Goal: Book appointment/travel/reservation

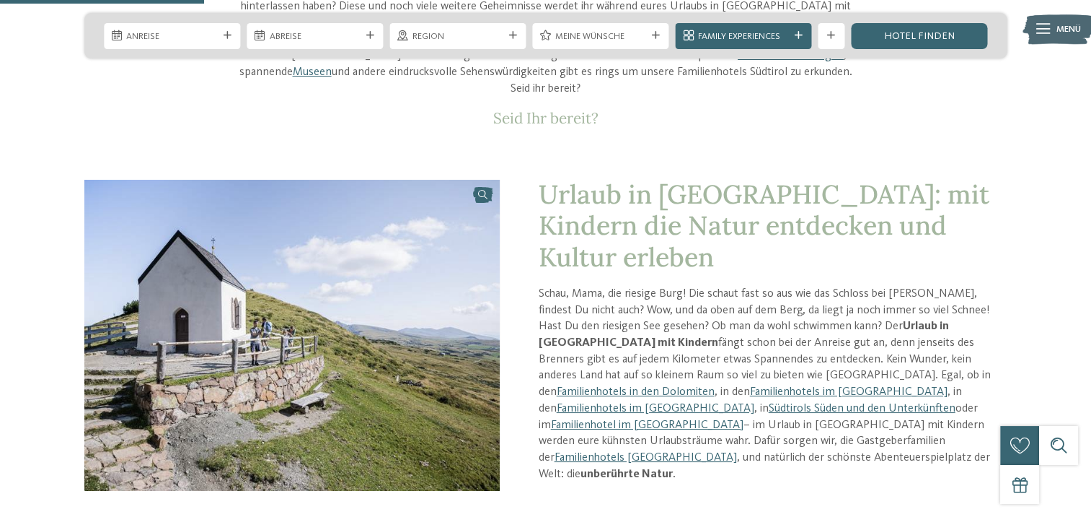
scroll to position [649, 0]
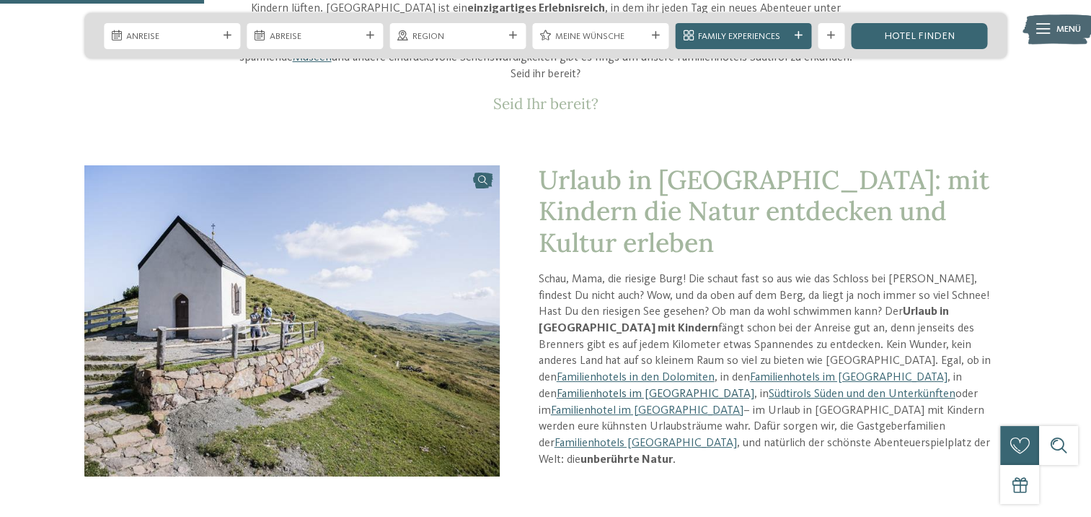
click at [702, 388] on link "Familienhotels im Meraner Land" at bounding box center [656, 394] width 198 height 12
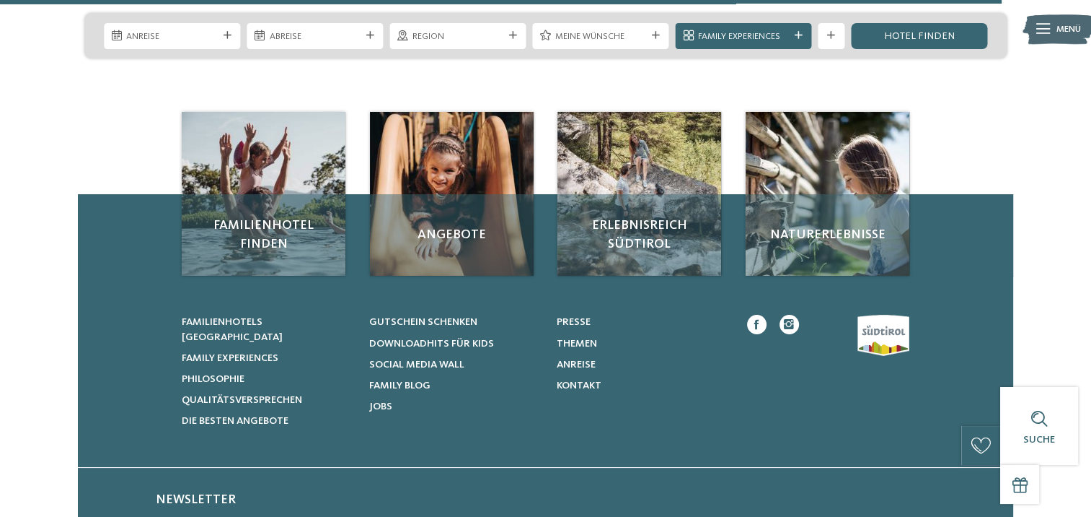
scroll to position [2525, 0]
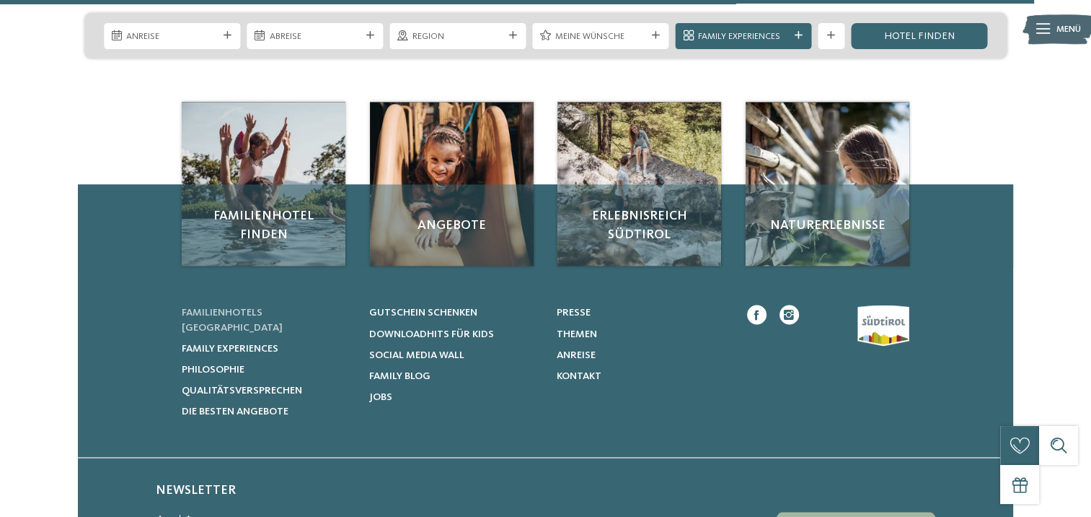
click at [249, 307] on span "Familienhotels [GEOGRAPHIC_DATA]" at bounding box center [232, 319] width 101 height 25
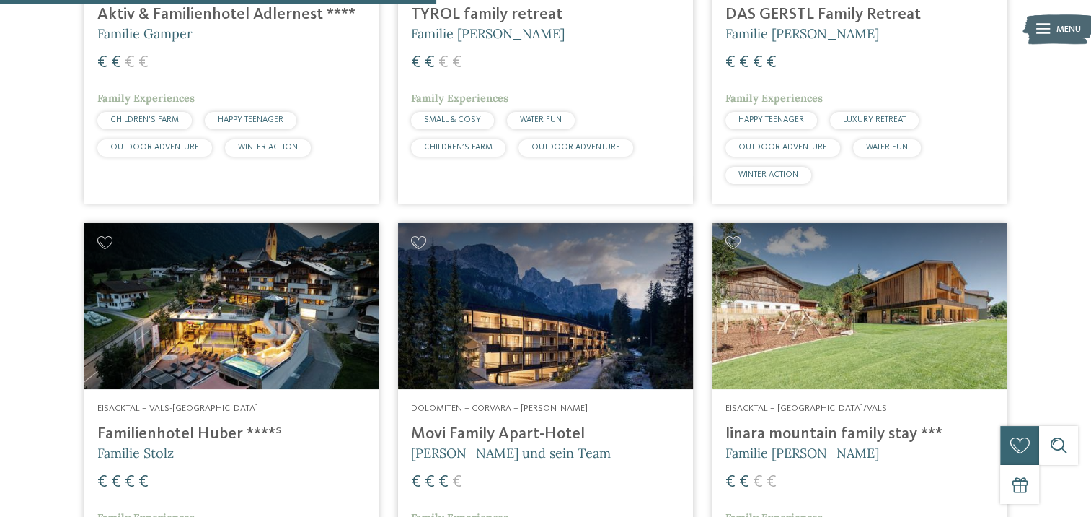
scroll to position [1876, 0]
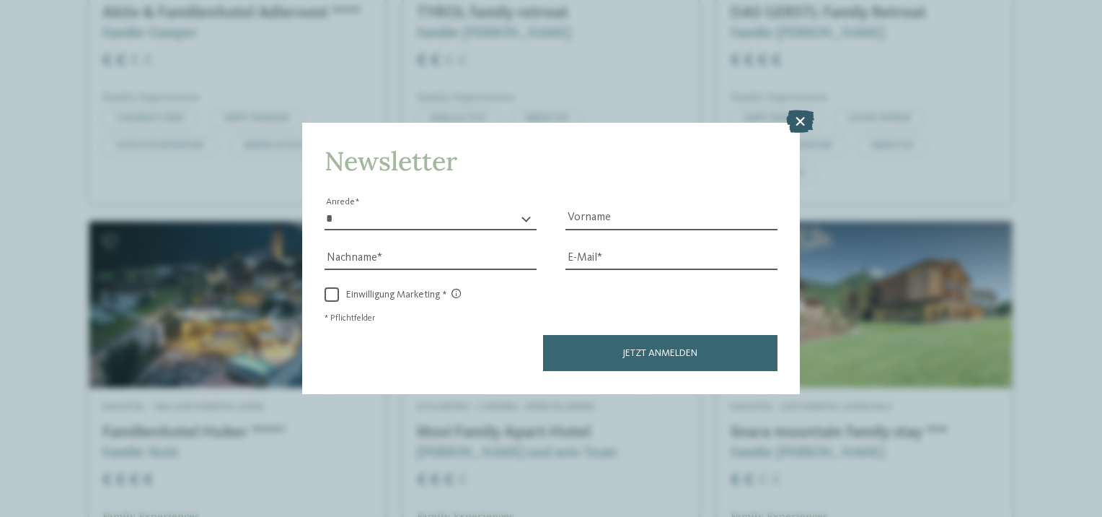
click at [796, 127] on icon at bounding box center [800, 121] width 28 height 23
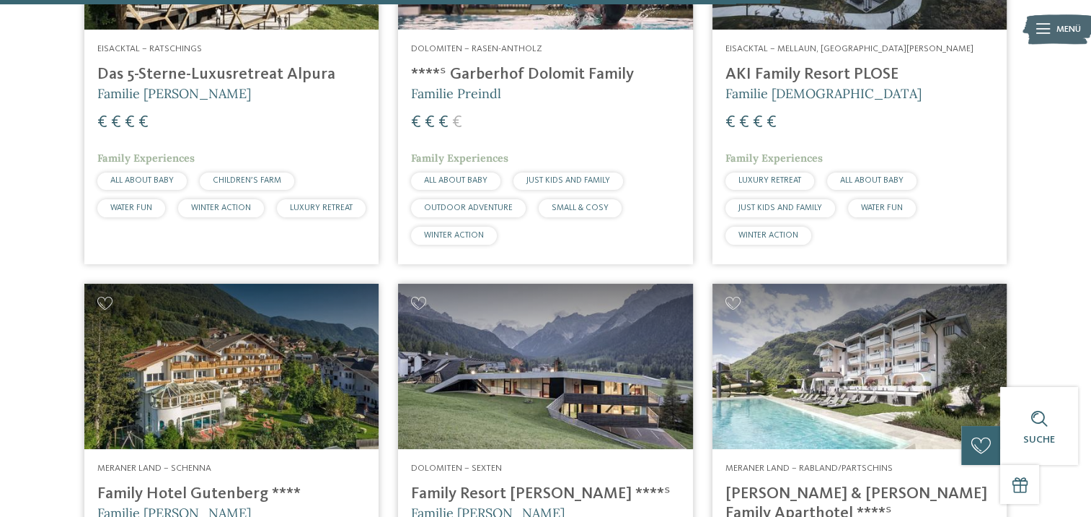
scroll to position [3174, 0]
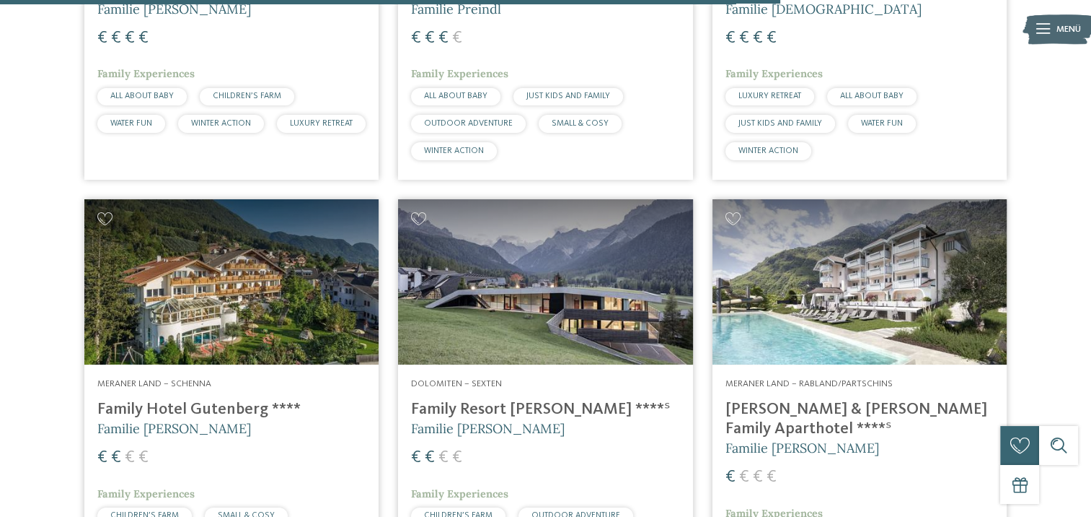
click at [175, 407] on h4 "Family Hotel Gutenberg ****" at bounding box center [231, 409] width 268 height 19
click at [185, 379] on span "Meraner Land – Schenna" at bounding box center [154, 383] width 114 height 9
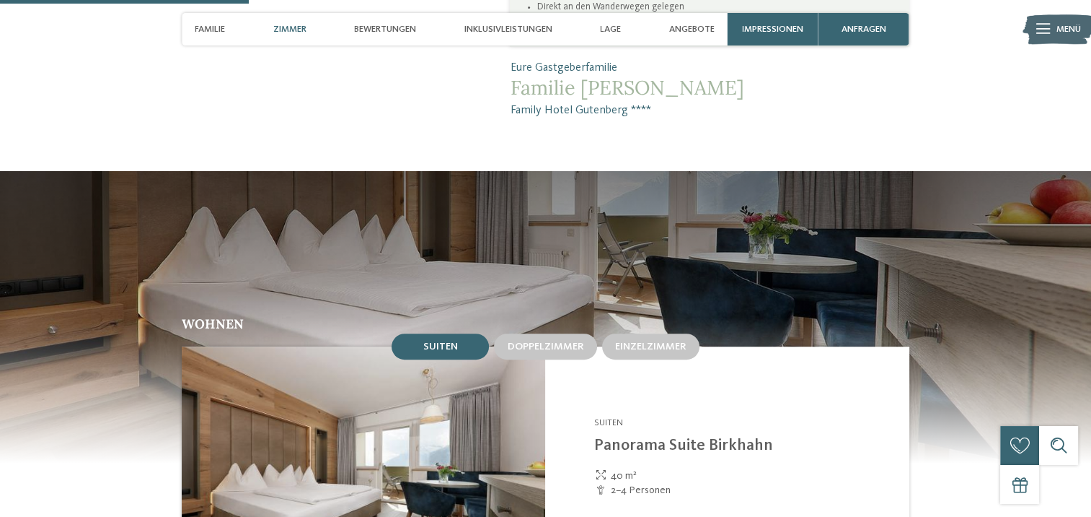
scroll to position [1010, 0]
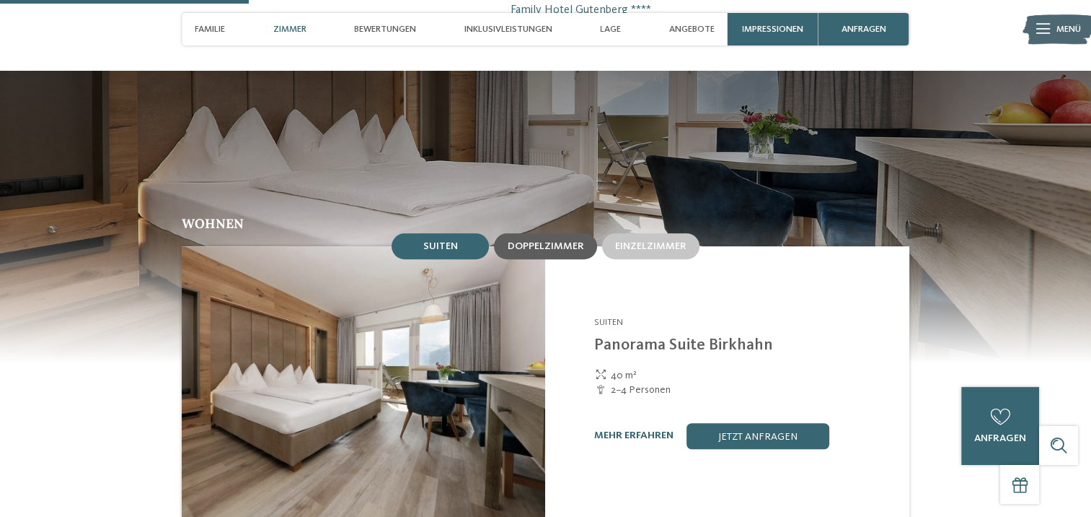
click at [554, 241] on span "Doppelzimmer" at bounding box center [545, 246] width 76 height 10
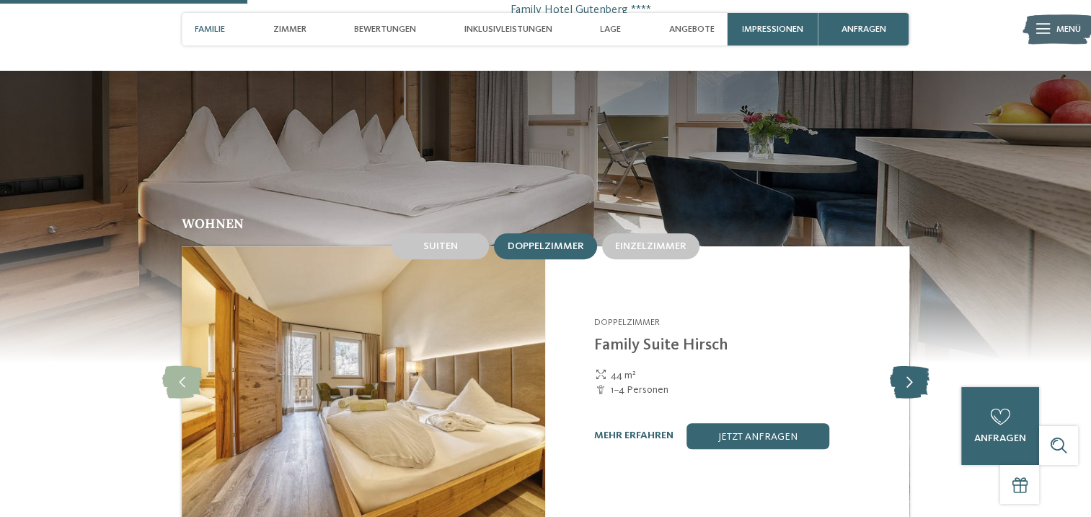
click at [908, 366] on icon at bounding box center [909, 382] width 40 height 32
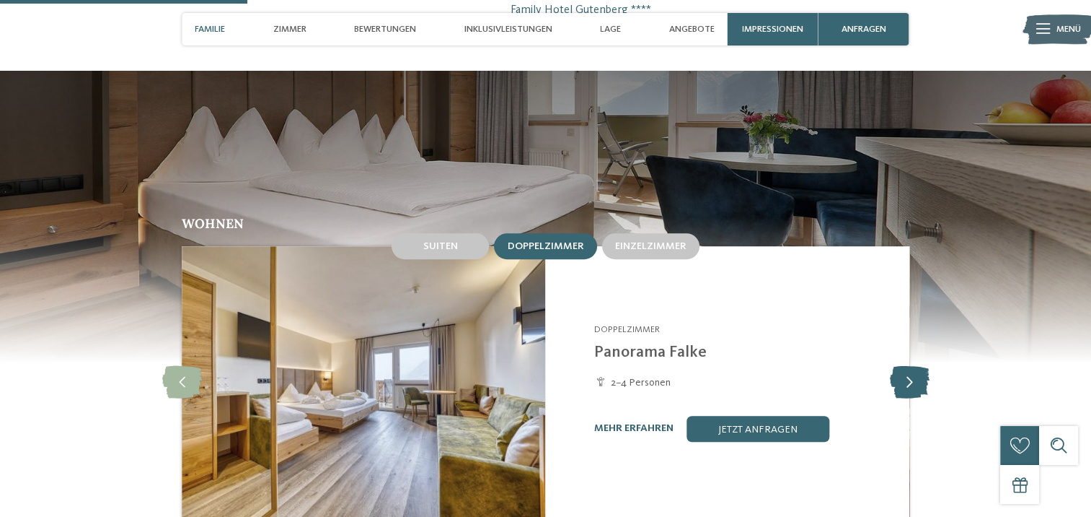
click at [910, 366] on icon at bounding box center [909, 382] width 40 height 32
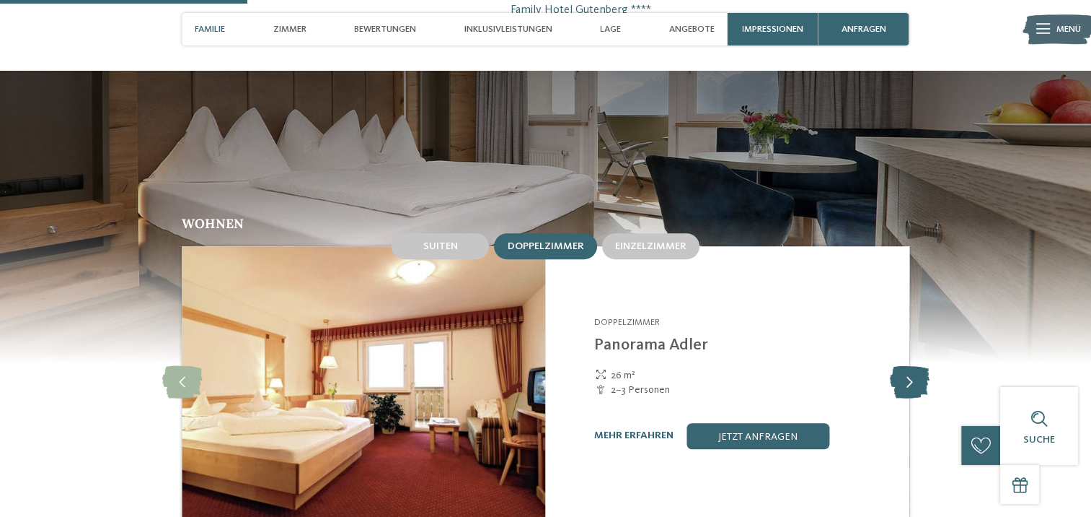
click at [910, 366] on icon at bounding box center [909, 382] width 40 height 32
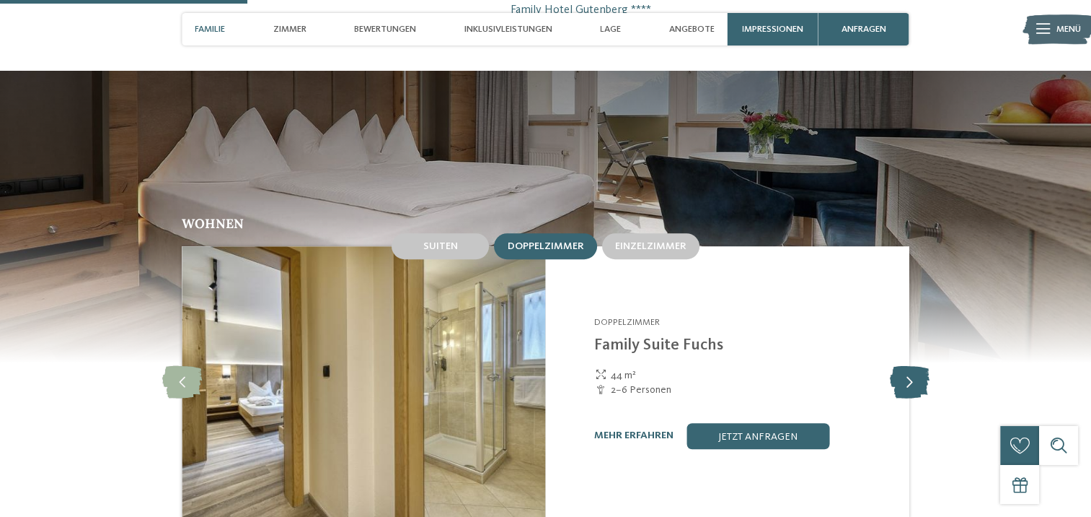
click at [910, 366] on icon at bounding box center [909, 382] width 40 height 32
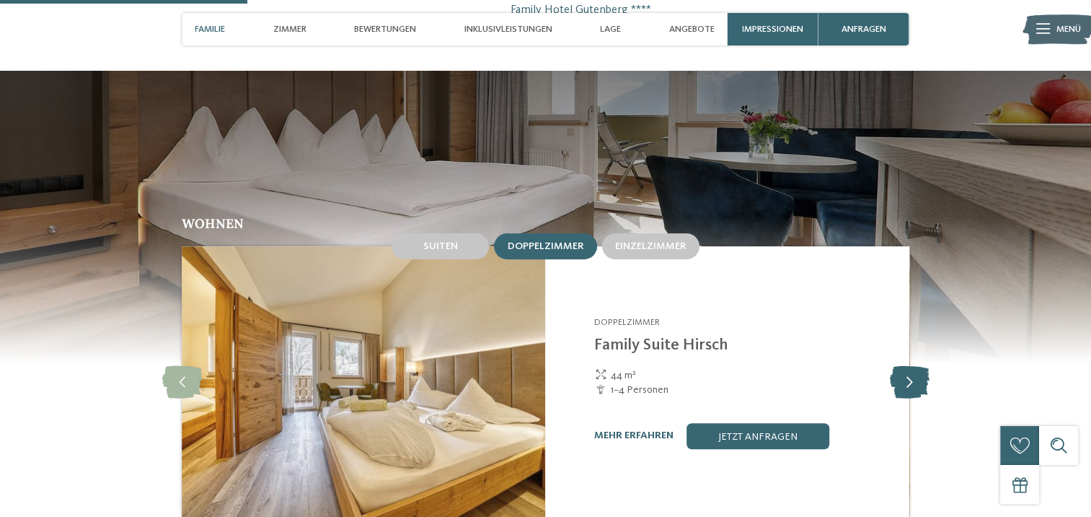
click at [910, 366] on icon at bounding box center [909, 382] width 40 height 32
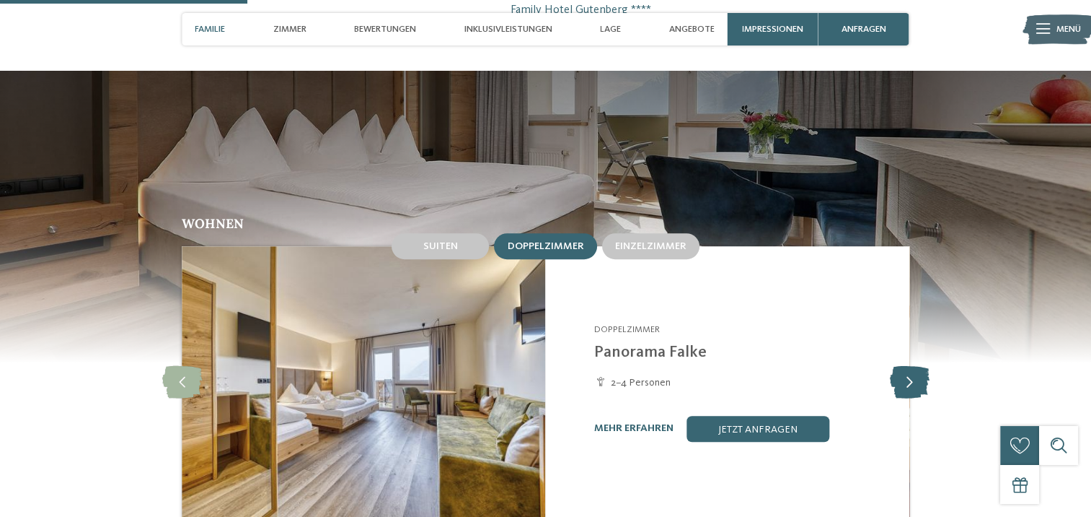
click at [910, 366] on icon at bounding box center [909, 382] width 40 height 32
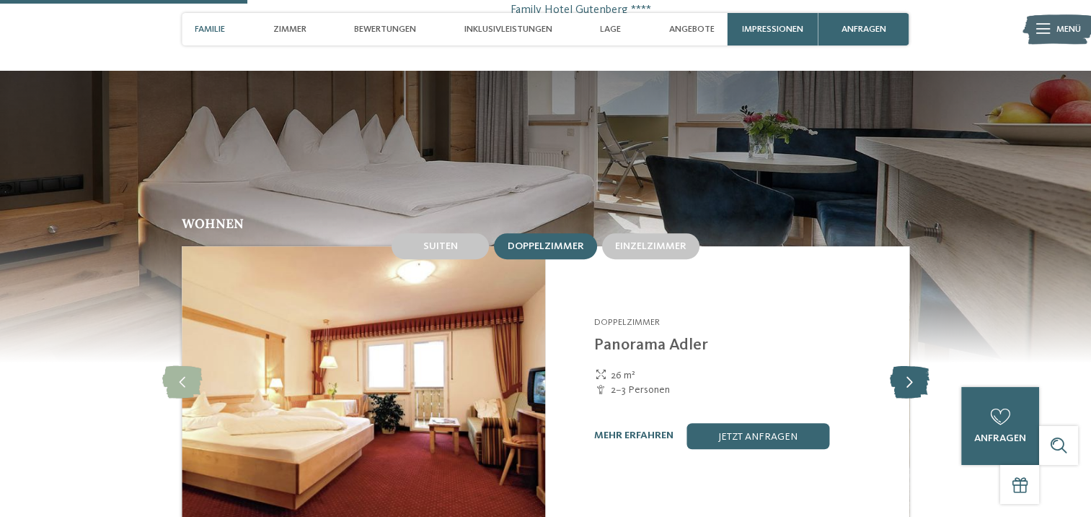
click at [910, 366] on icon at bounding box center [909, 382] width 40 height 32
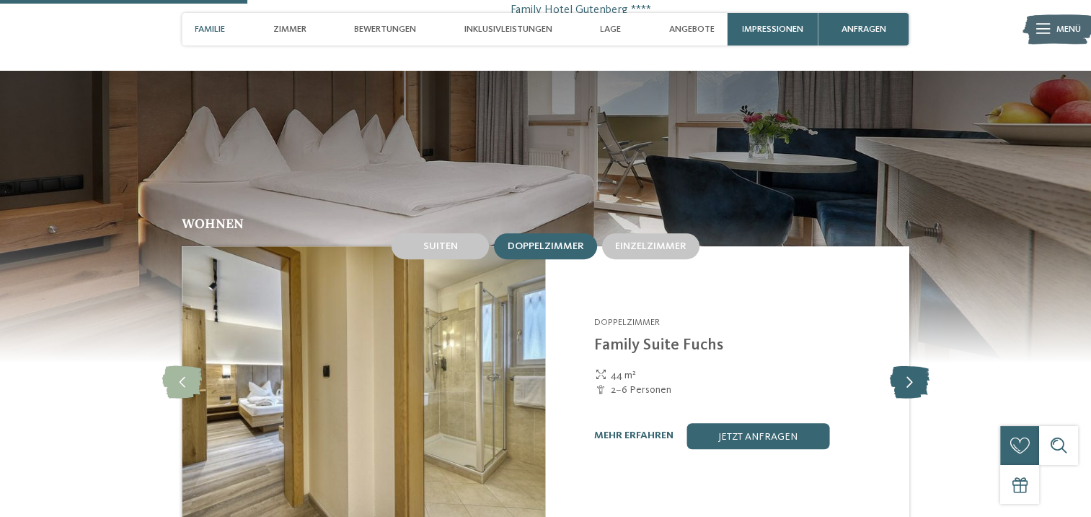
click at [910, 366] on icon at bounding box center [909, 382] width 40 height 32
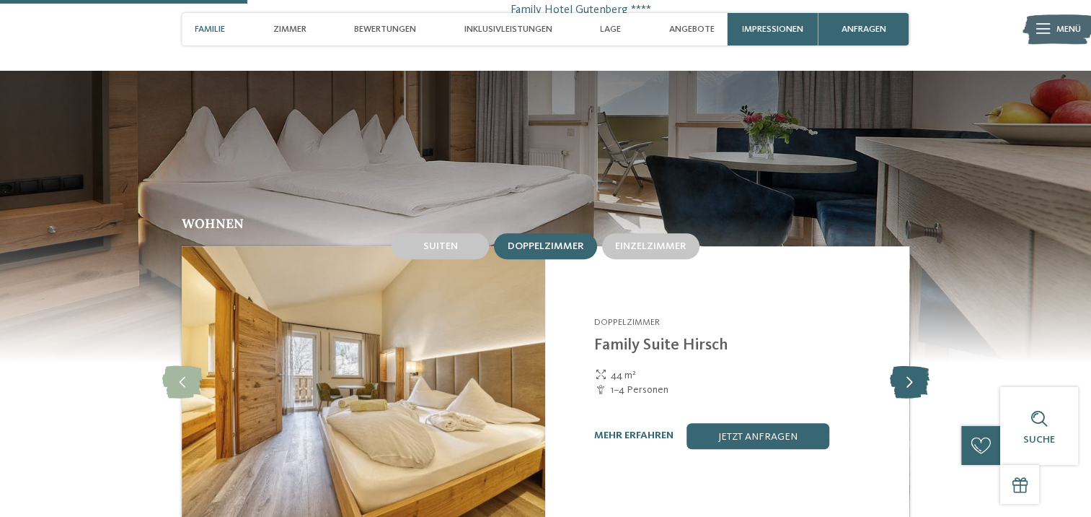
click at [910, 366] on icon at bounding box center [909, 382] width 40 height 32
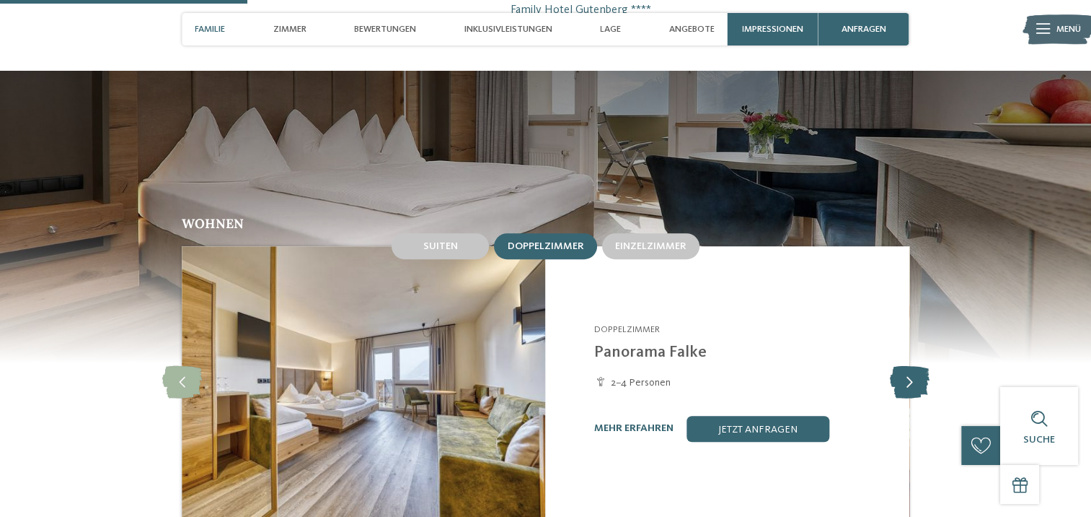
click at [910, 366] on icon at bounding box center [909, 382] width 40 height 32
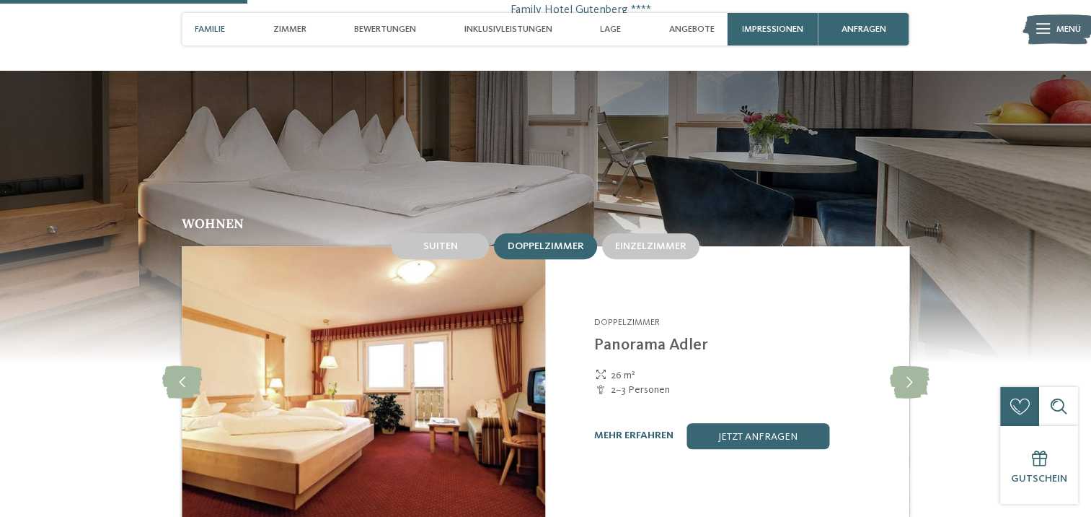
click at [620, 430] on link "mehr erfahren" at bounding box center [633, 435] width 79 height 10
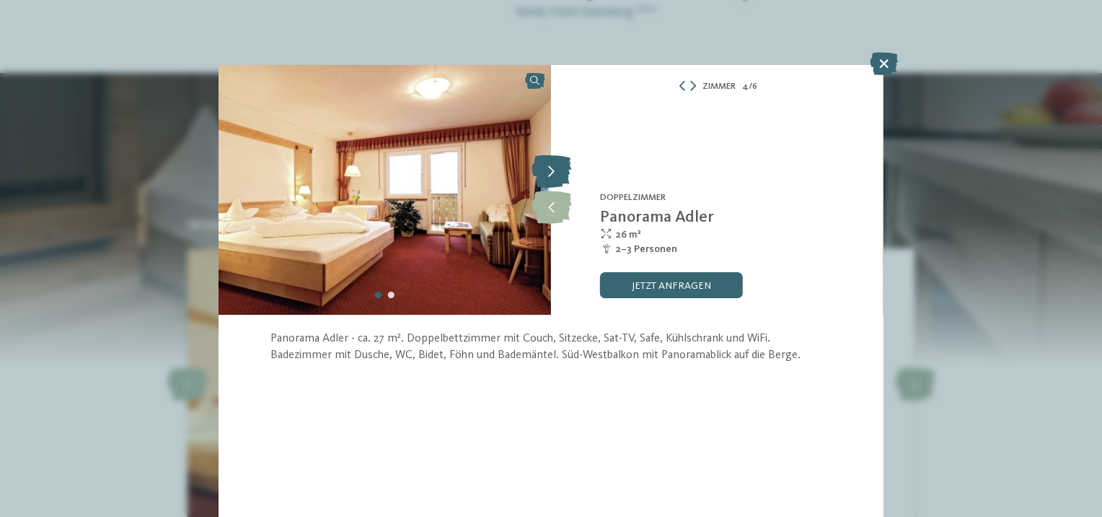
click at [547, 173] on icon at bounding box center [552, 172] width 40 height 32
click at [670, 283] on link "jetzt anfragen" at bounding box center [671, 285] width 143 height 26
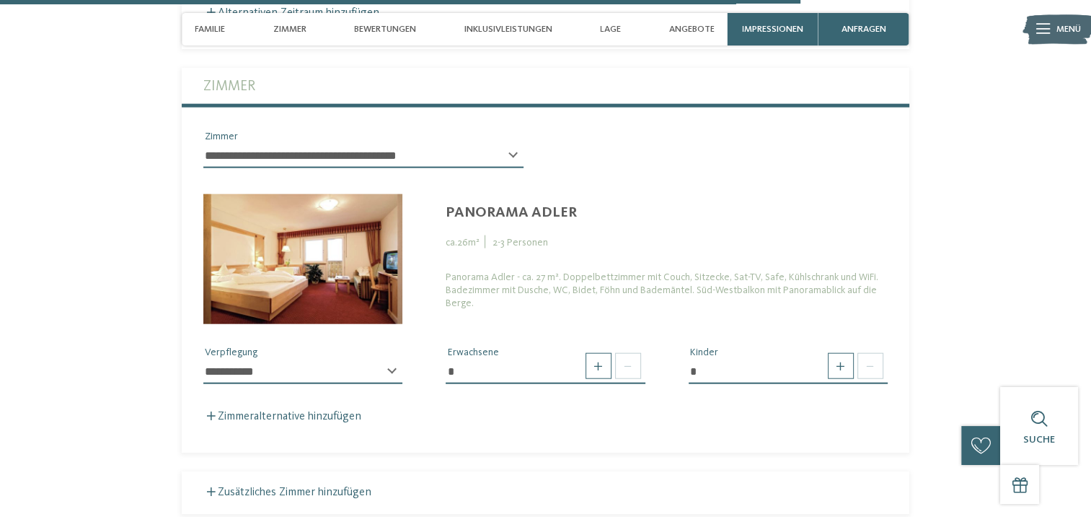
scroll to position [3426, 0]
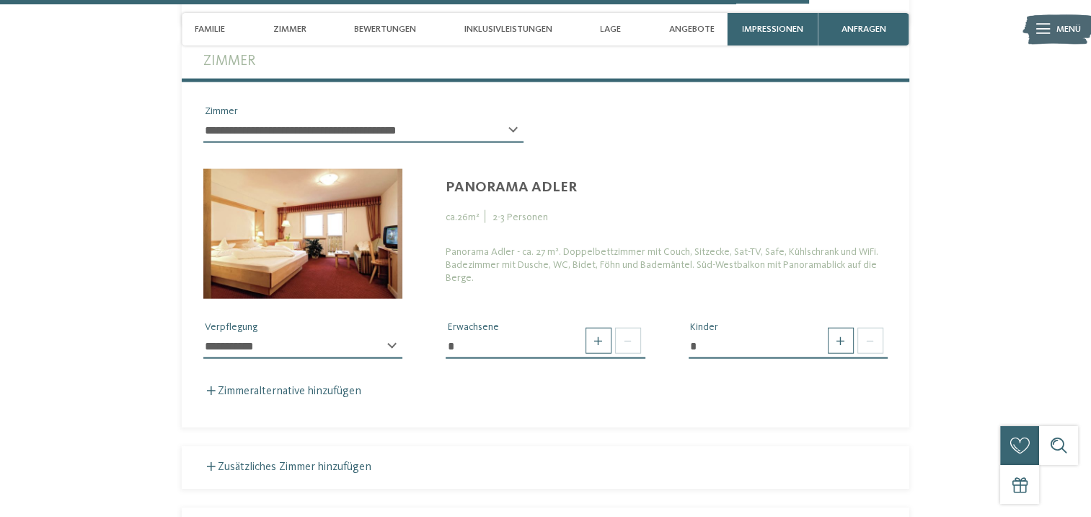
click at [392, 334] on div "**********" at bounding box center [302, 352] width 199 height 36
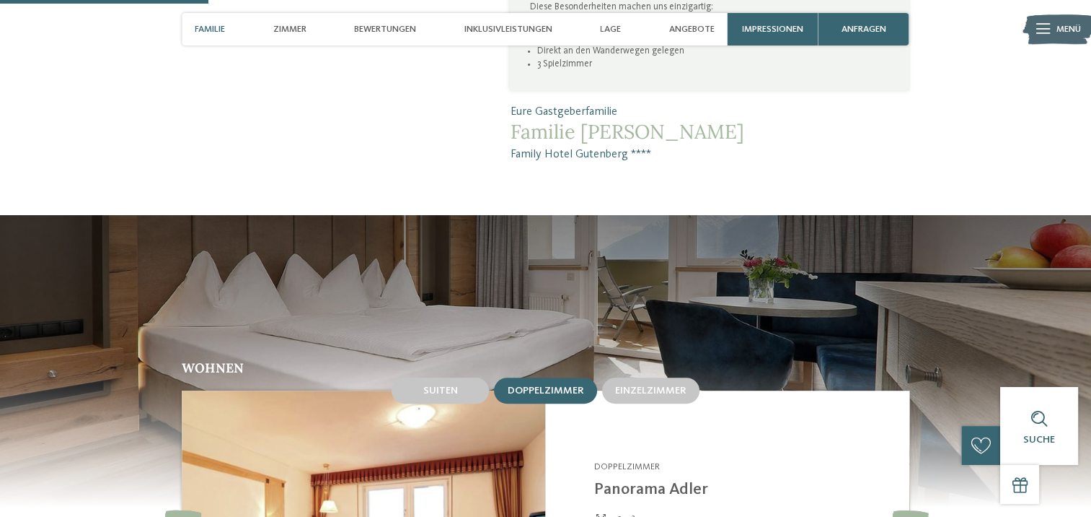
scroll to position [938, 0]
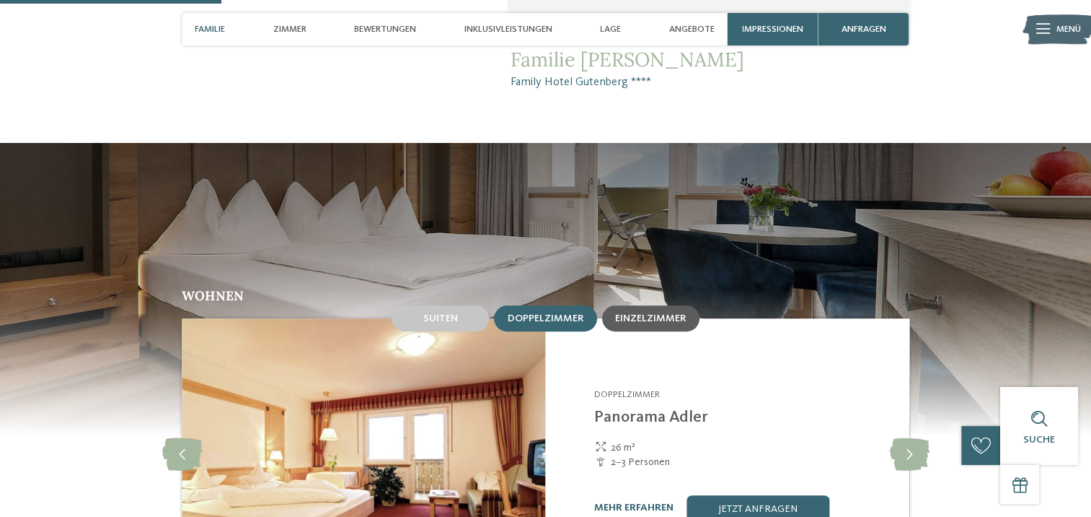
click at [657, 313] on span "Einzelzimmer" at bounding box center [650, 318] width 71 height 10
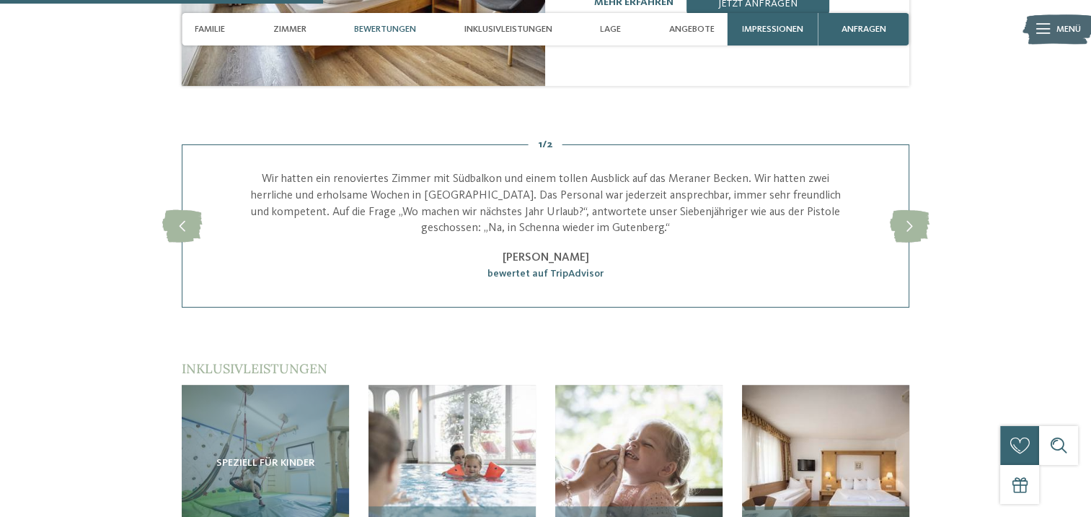
scroll to position [1010, 0]
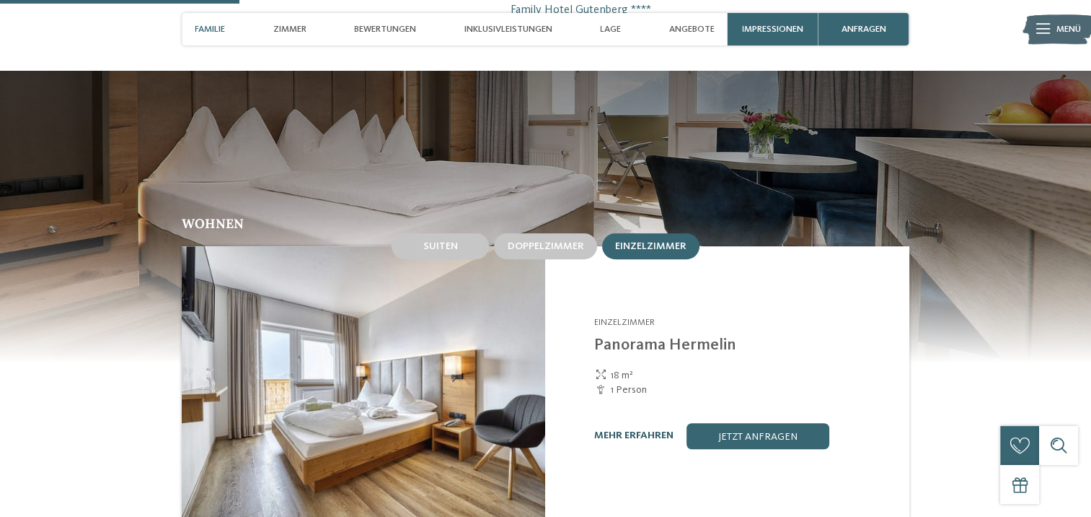
click at [621, 430] on link "mehr erfahren" at bounding box center [633, 435] width 79 height 10
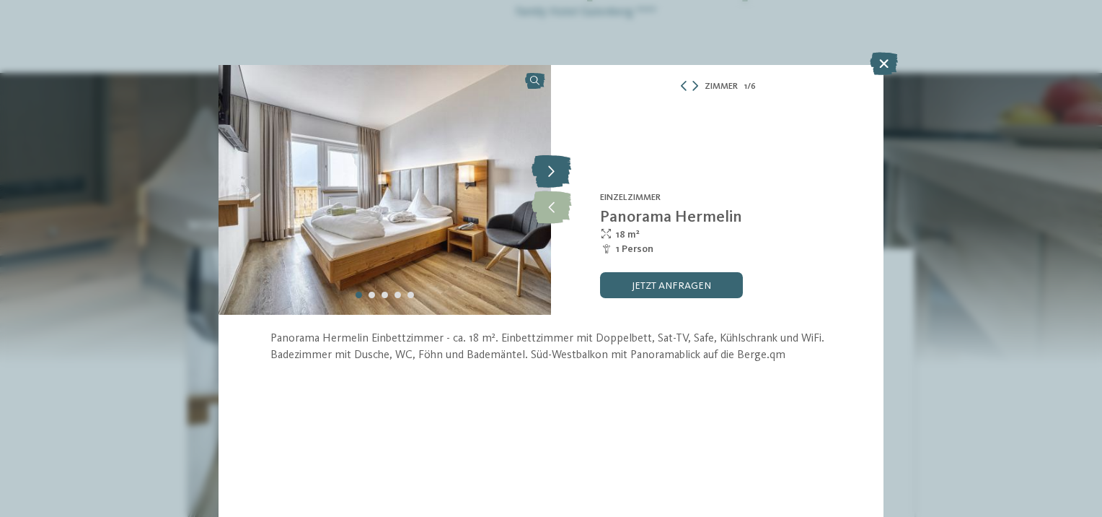
click at [553, 162] on icon at bounding box center [552, 172] width 40 height 32
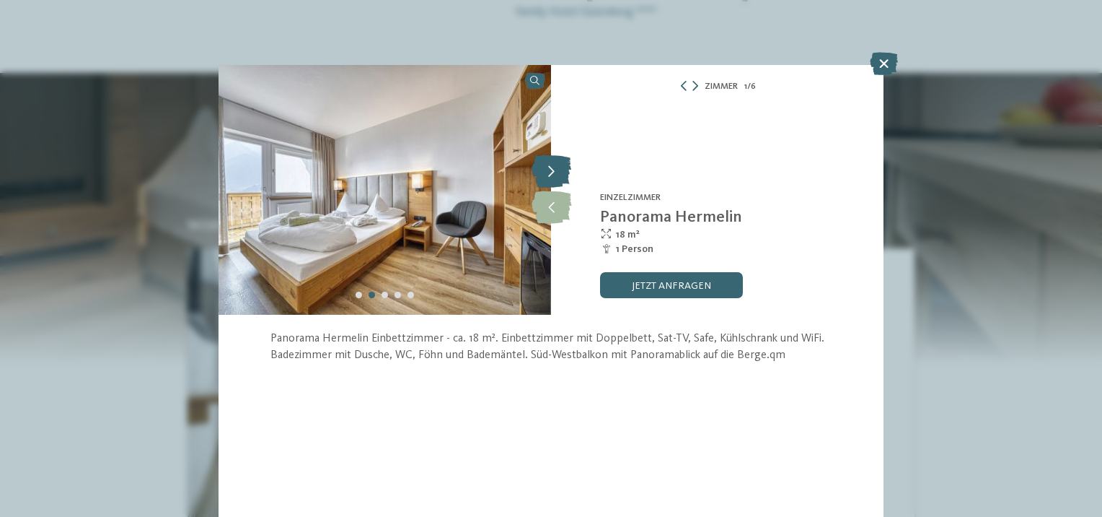
click at [549, 165] on icon at bounding box center [552, 172] width 40 height 32
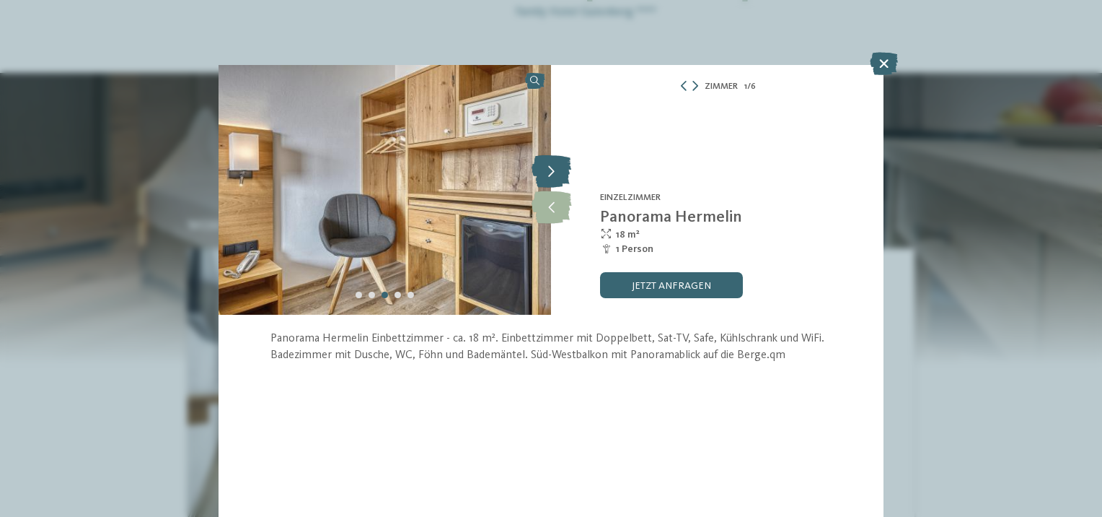
click at [549, 165] on icon at bounding box center [552, 172] width 40 height 32
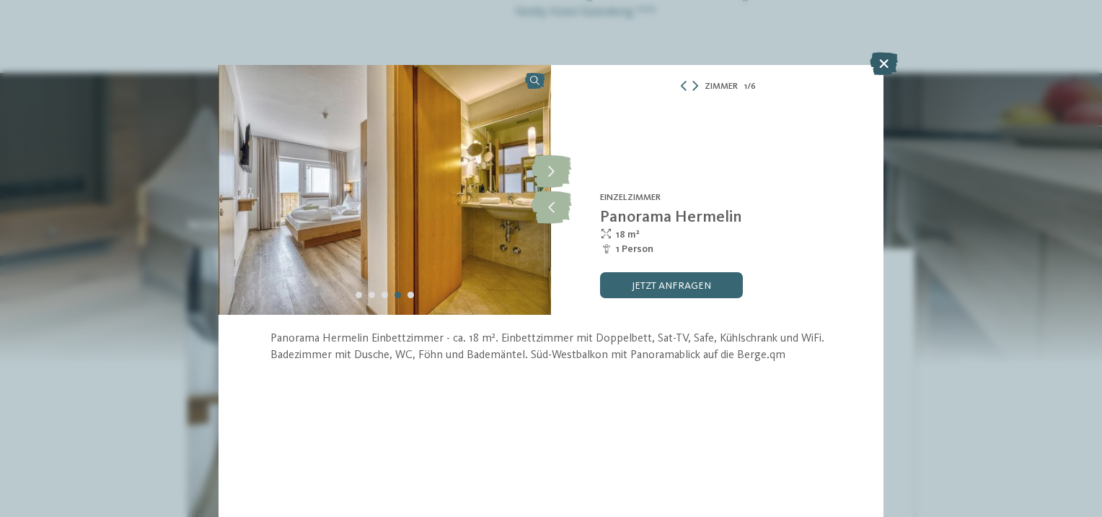
click at [880, 61] on icon at bounding box center [884, 63] width 28 height 23
